Goal: Task Accomplishment & Management: Manage account settings

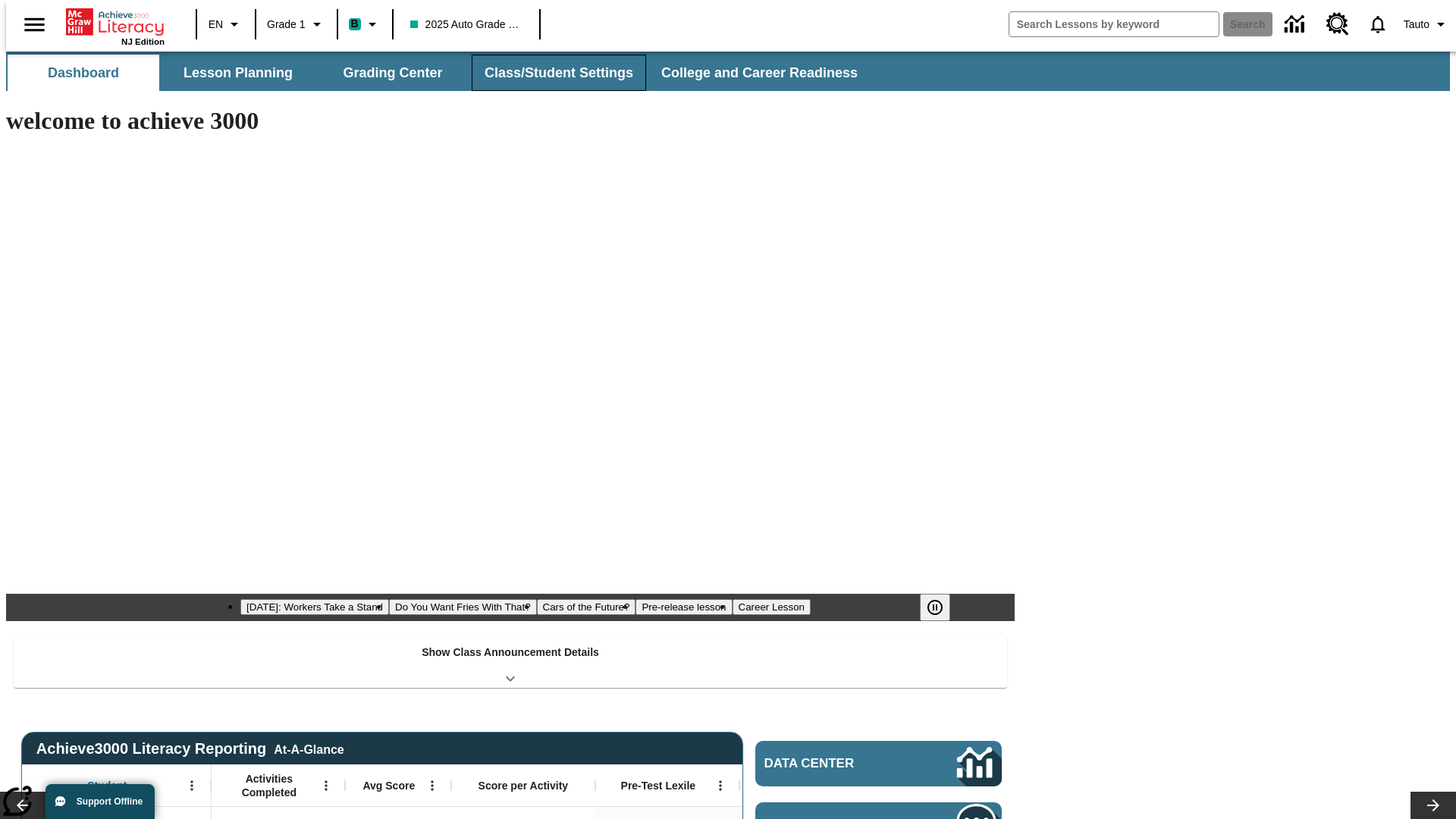
click at [551, 73] on button "Class/Student Settings" at bounding box center [559, 72] width 174 height 36
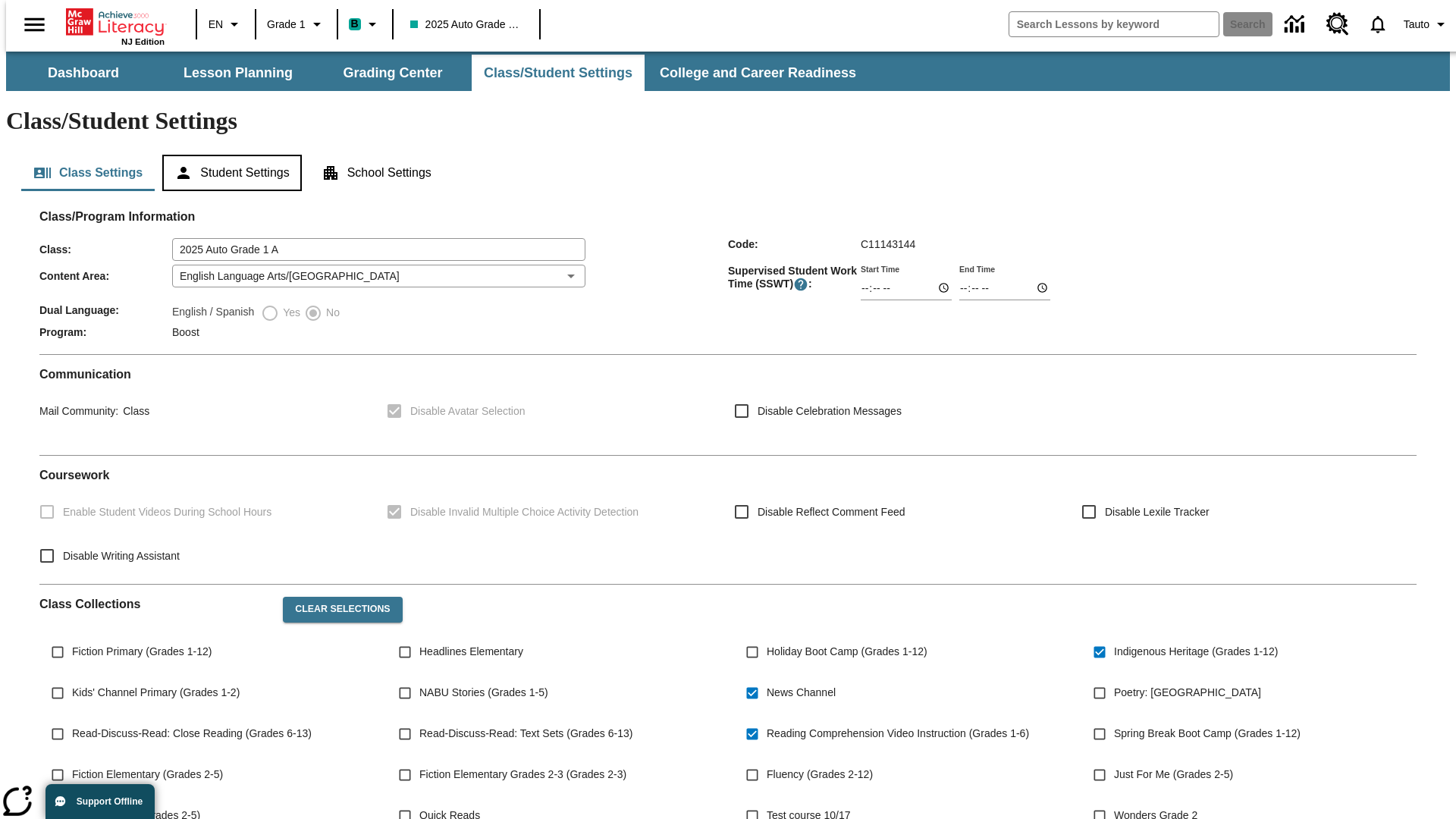
click at [228, 155] on button "Student Settings" at bounding box center [232, 172] width 139 height 36
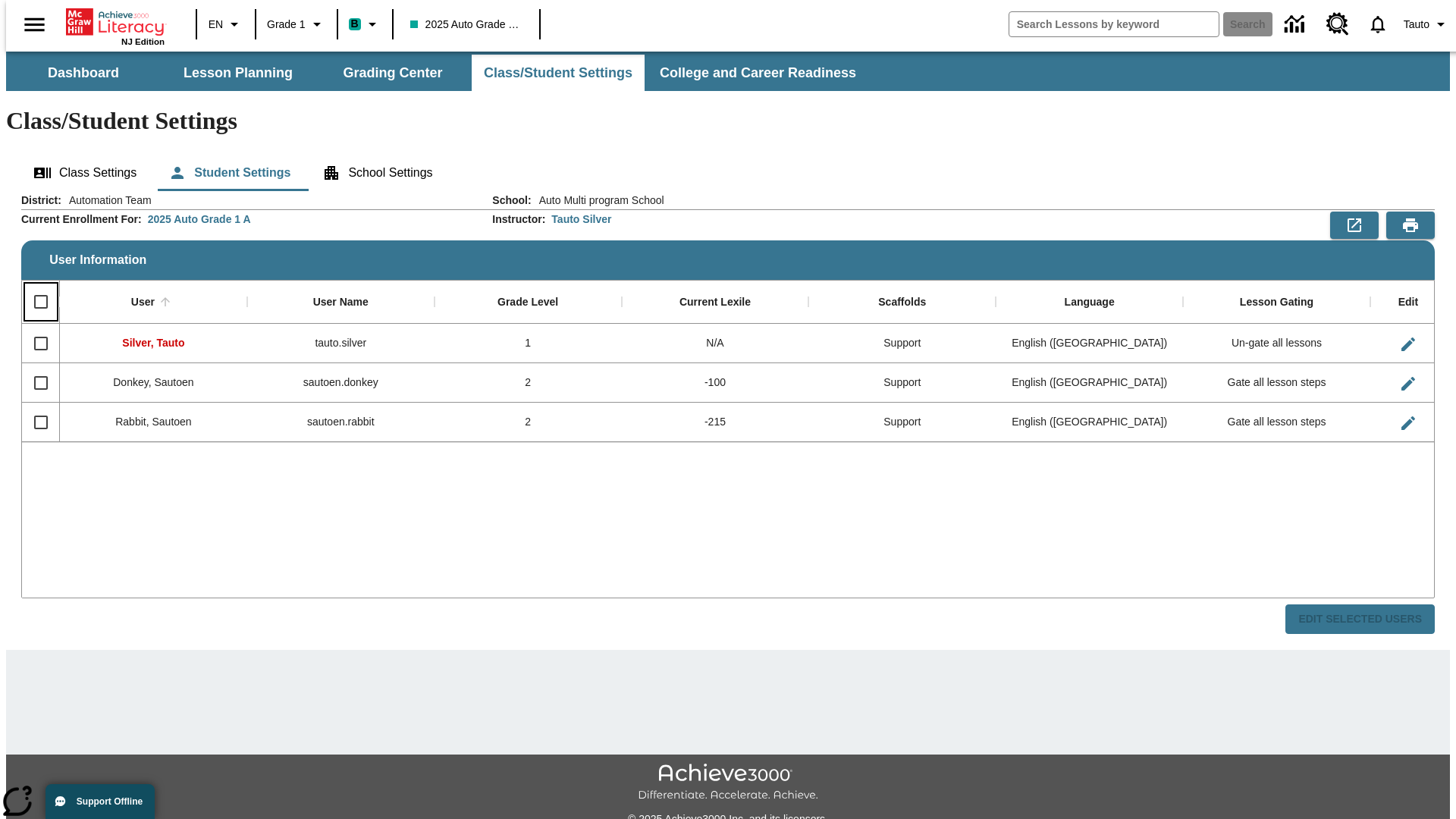
click at [34, 286] on input "Select all rows" at bounding box center [41, 302] width 31 height 32
checkbox input "true"
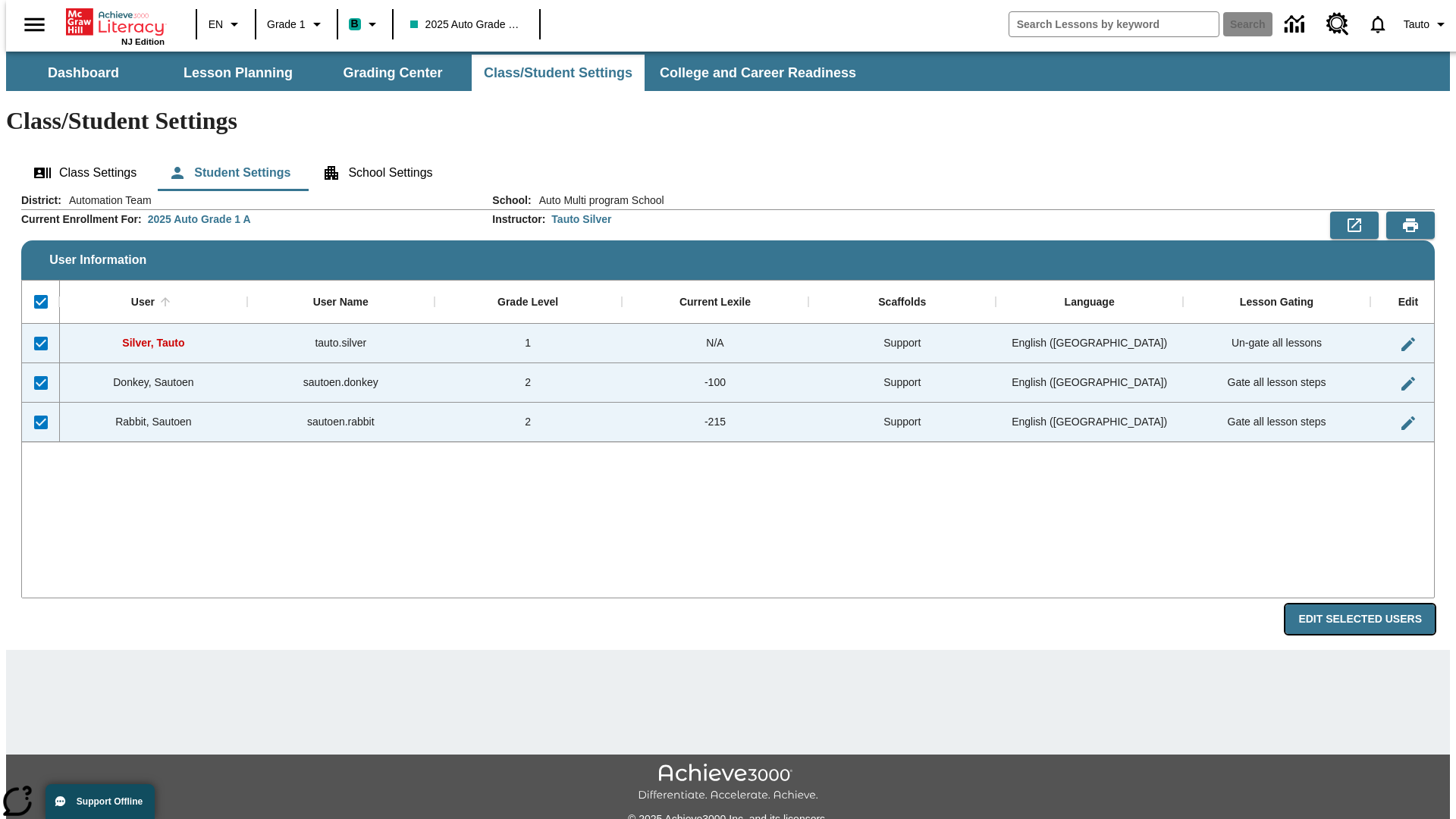
click at [1372, 605] on button "Edit Selected Users" at bounding box center [1360, 620] width 149 height 30
